Goal: Information Seeking & Learning: Learn about a topic

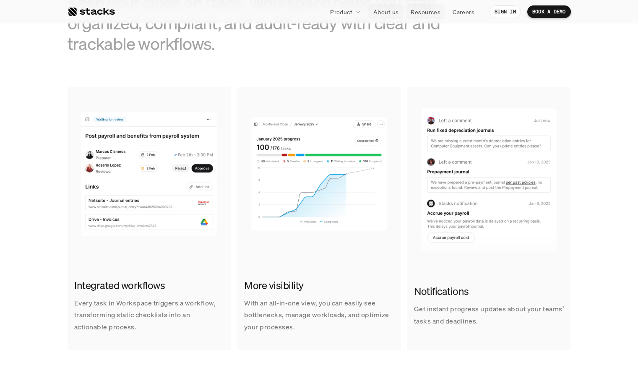
click at [408, 12] on link "Resources" at bounding box center [426, 11] width 40 height 15
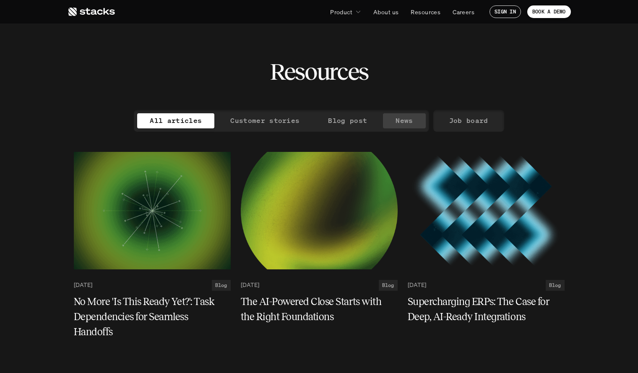
click at [407, 122] on p "News" at bounding box center [404, 121] width 17 height 12
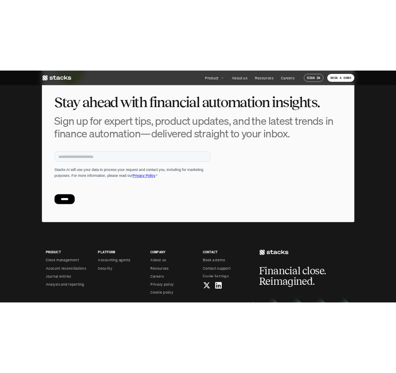
scroll to position [438, 0]
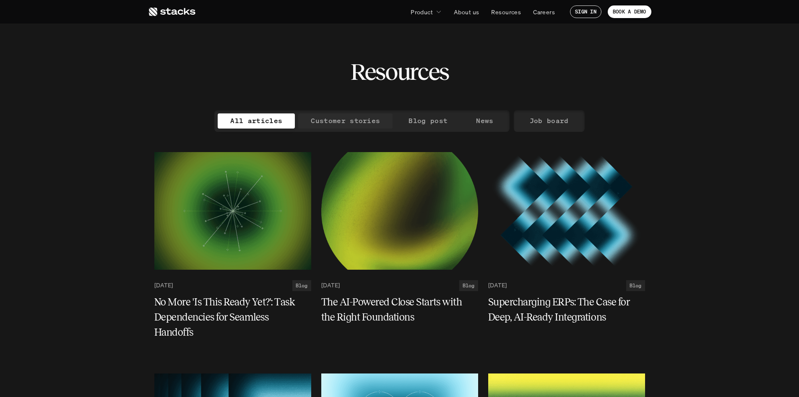
click at [325, 123] on p "Customer stories" at bounding box center [345, 121] width 69 height 12
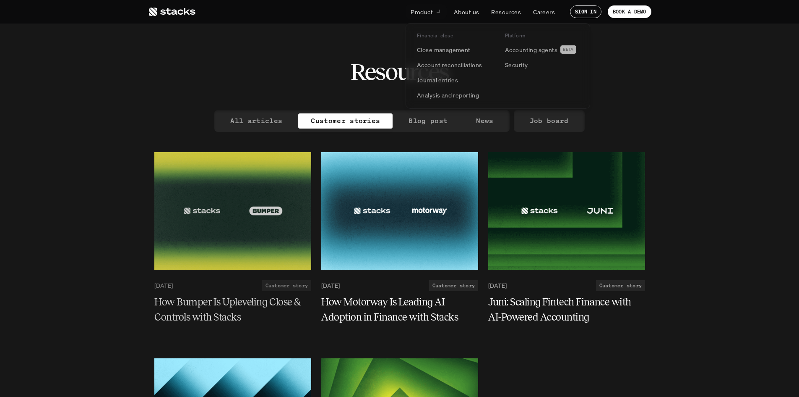
click at [422, 16] on p "Product" at bounding box center [422, 12] width 22 height 9
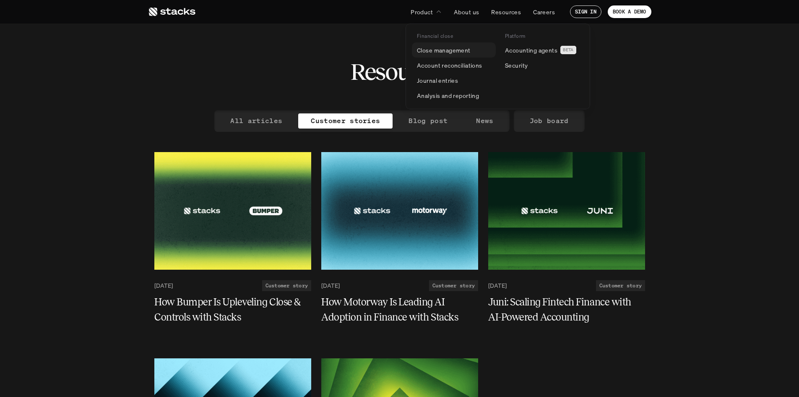
click at [436, 51] on p "Close management" at bounding box center [444, 50] width 54 height 9
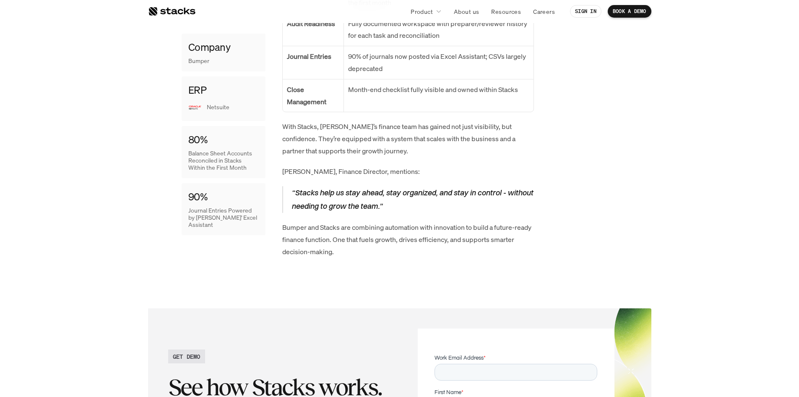
scroll to position [1531, 0]
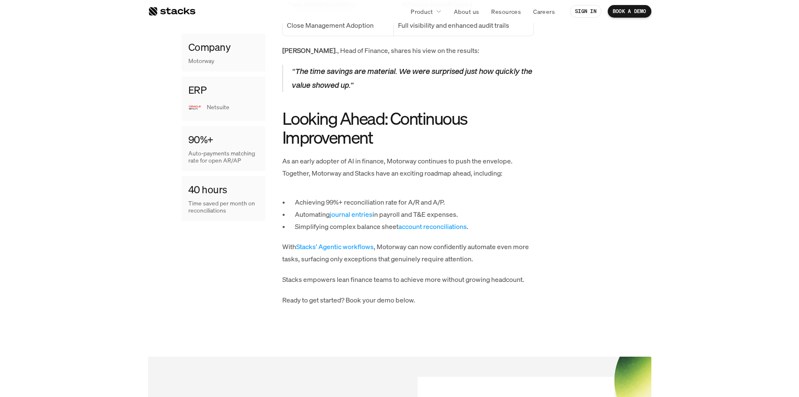
scroll to position [1103, 0]
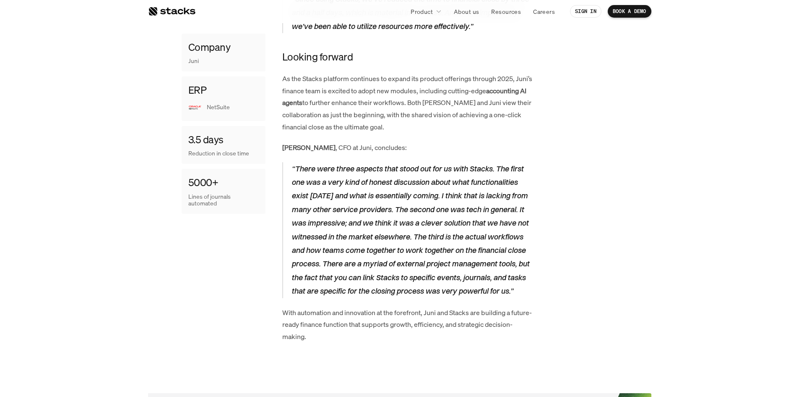
scroll to position [1515, 0]
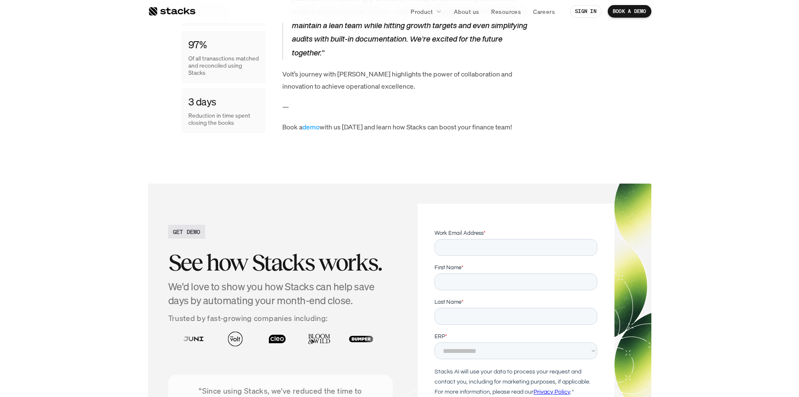
scroll to position [1887, 0]
